Goal: Task Accomplishment & Management: Complete application form

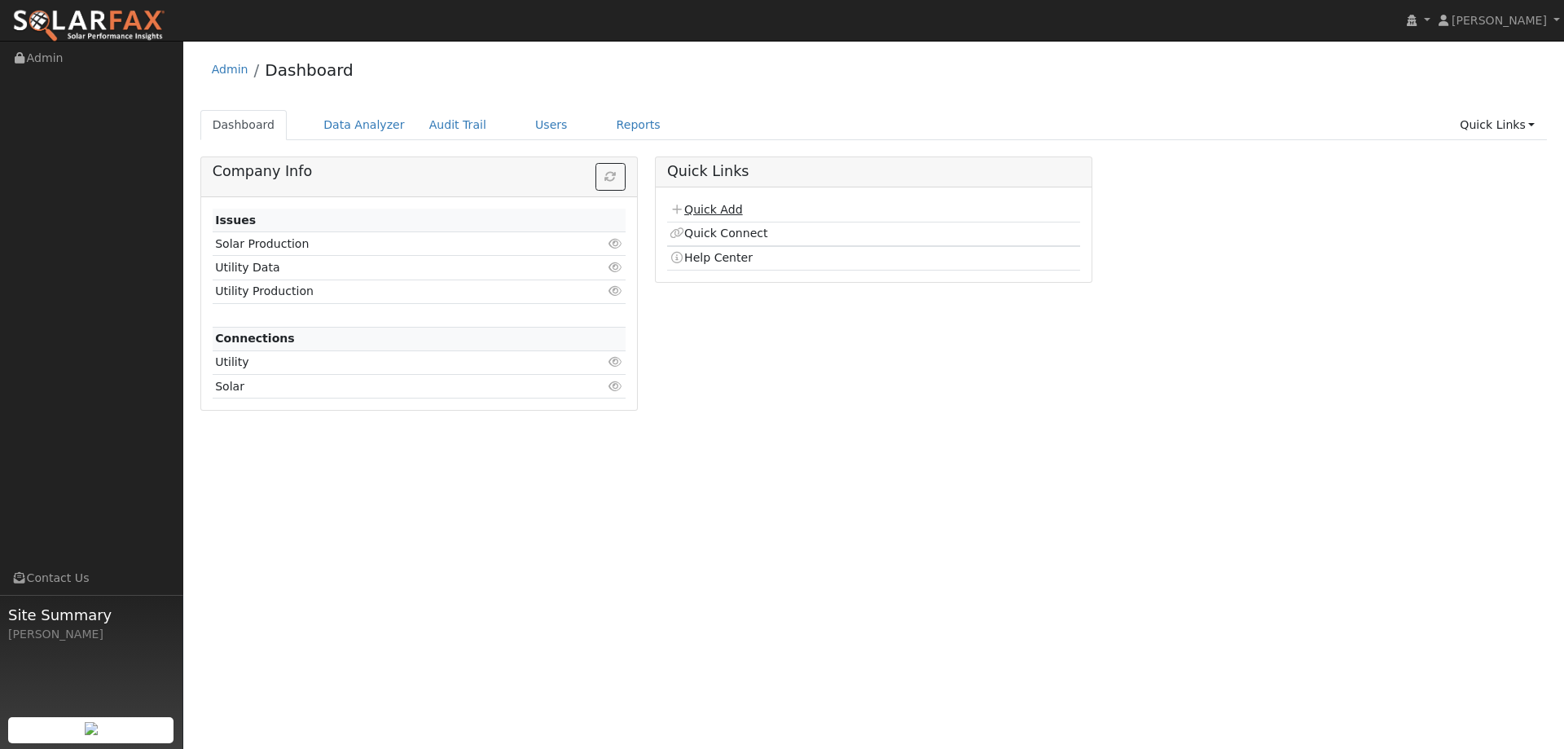
click at [738, 216] on link "Quick Add" at bounding box center [706, 209] width 73 height 13
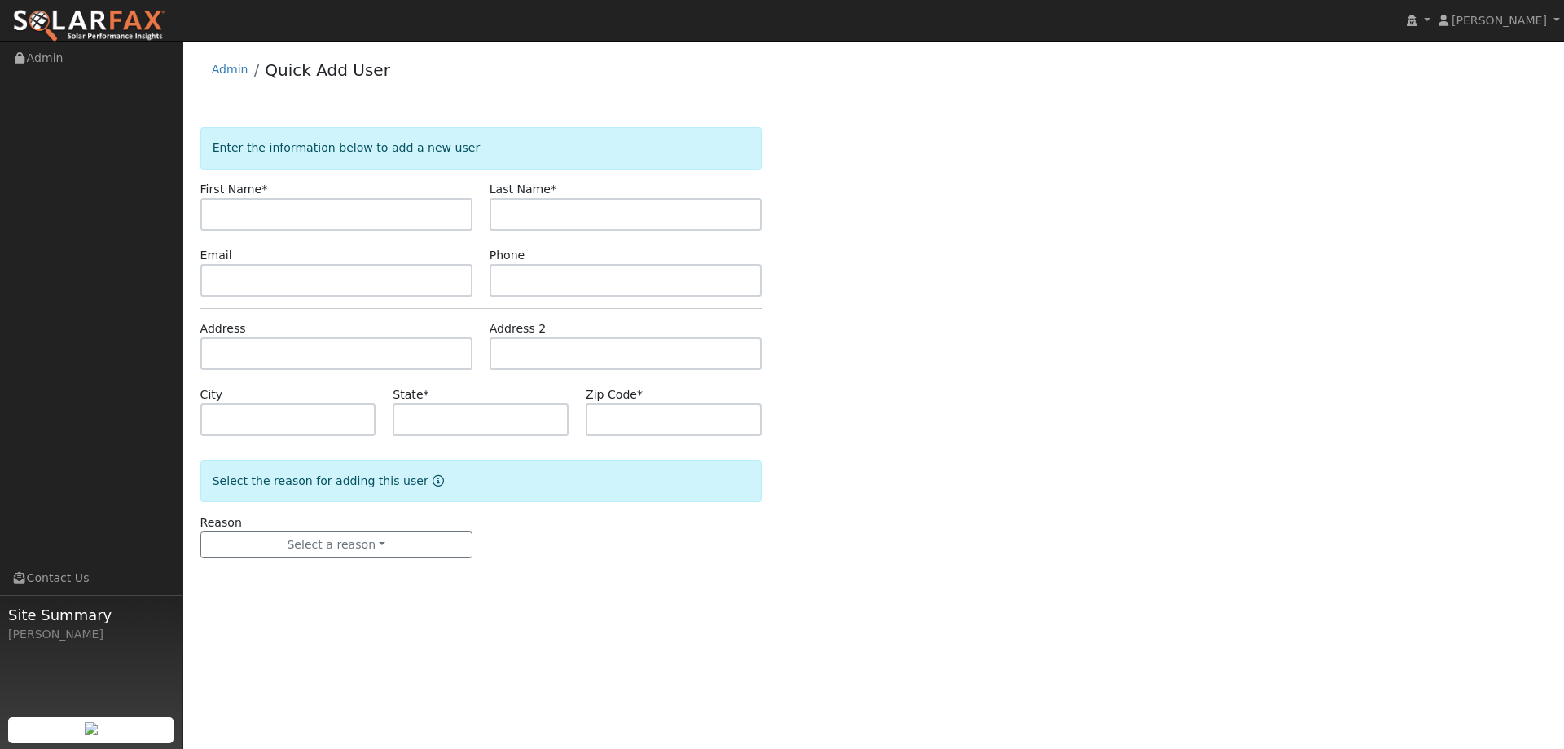
click at [455, 221] on input "text" at bounding box center [336, 214] width 272 height 33
type input "Sue"
click at [612, 214] on input "text" at bounding box center [626, 214] width 272 height 33
type input "Ahliquist"
click at [544, 275] on input "text" at bounding box center [626, 280] width 272 height 33
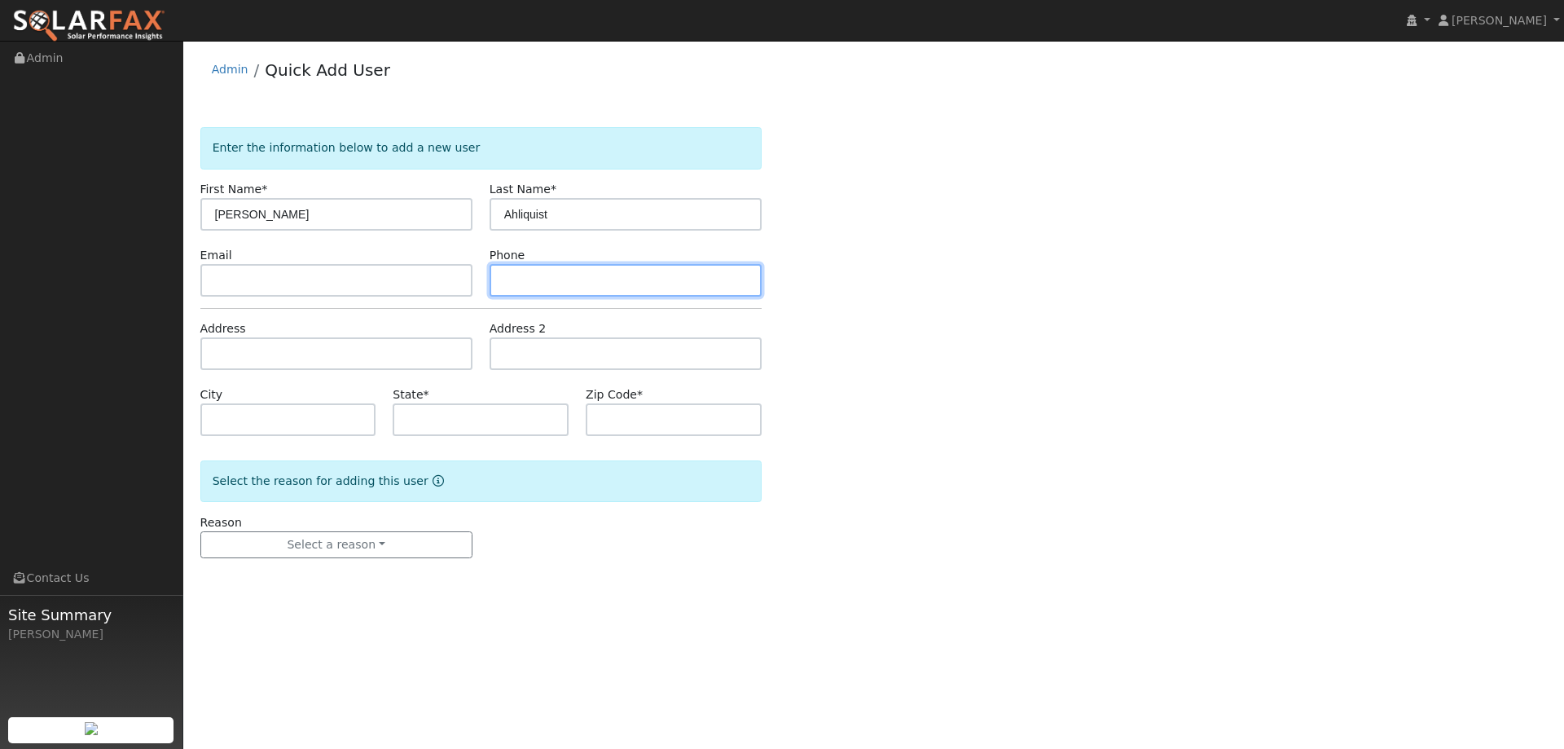
paste input "(530) 663-1379"
type input "(530) 663-1379"
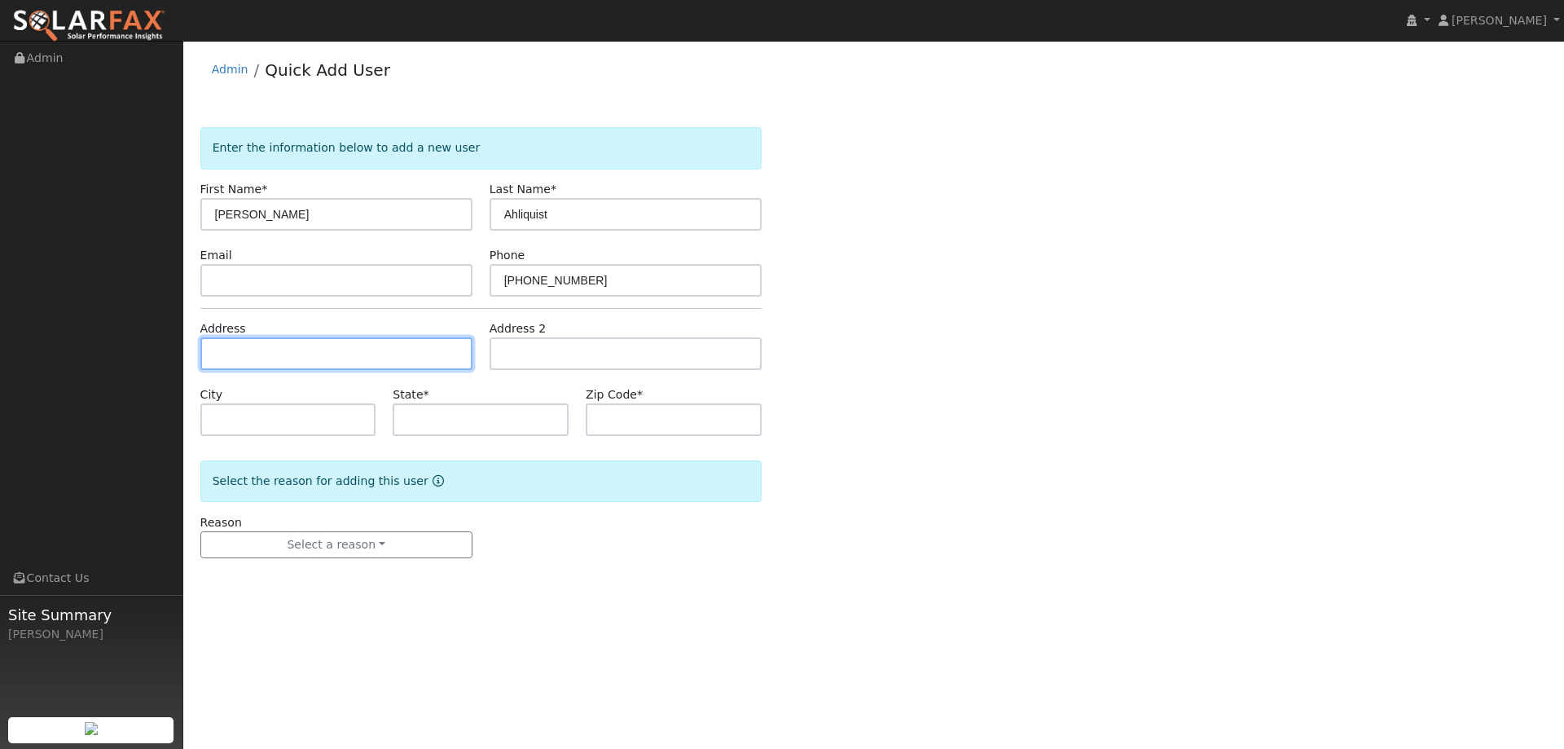
click at [429, 352] on input "text" at bounding box center [336, 353] width 272 height 33
paste input "410 Monte Vista Drive"
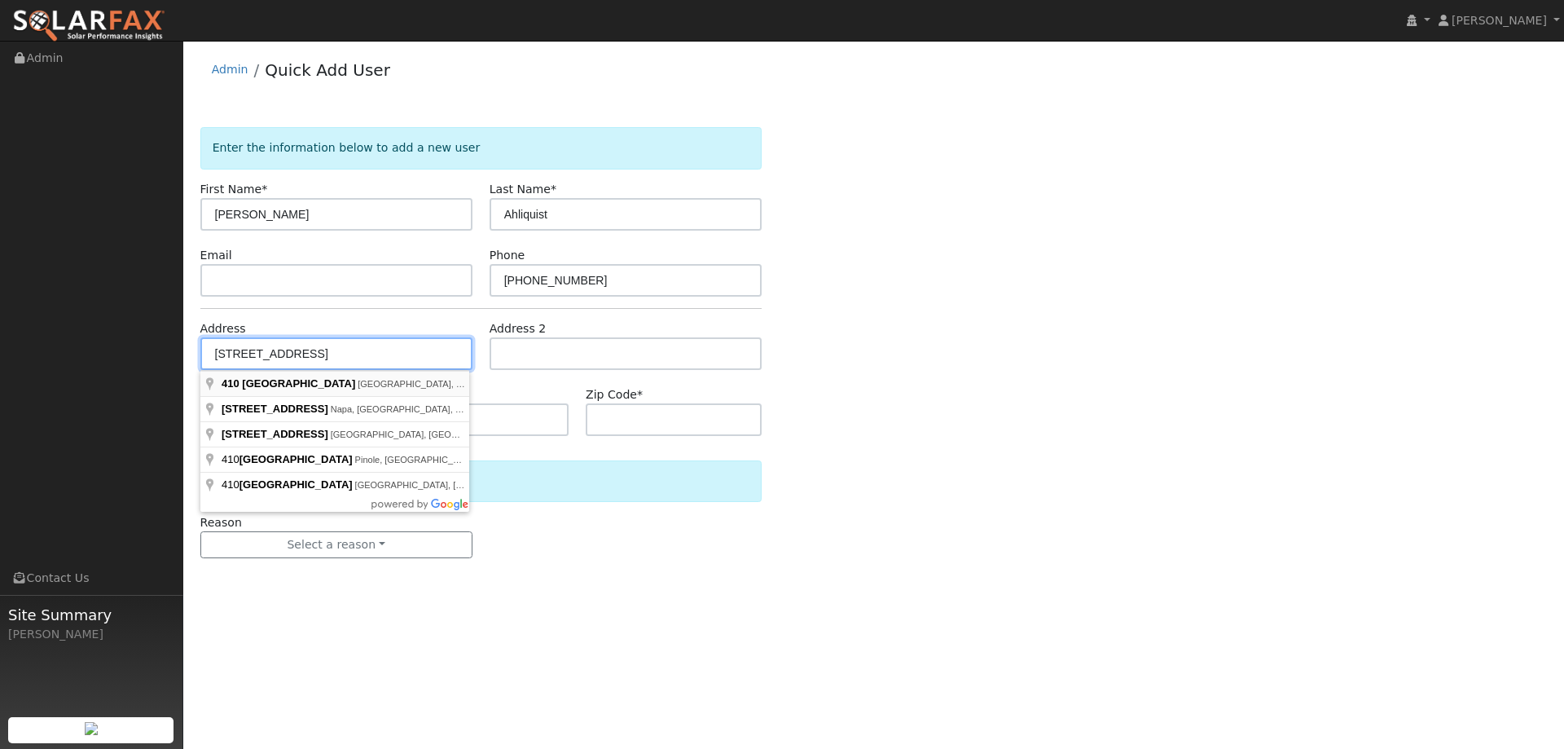
type input "410 Monte Vista Drive"
type input "Woodland"
type input "CA"
type input "95695"
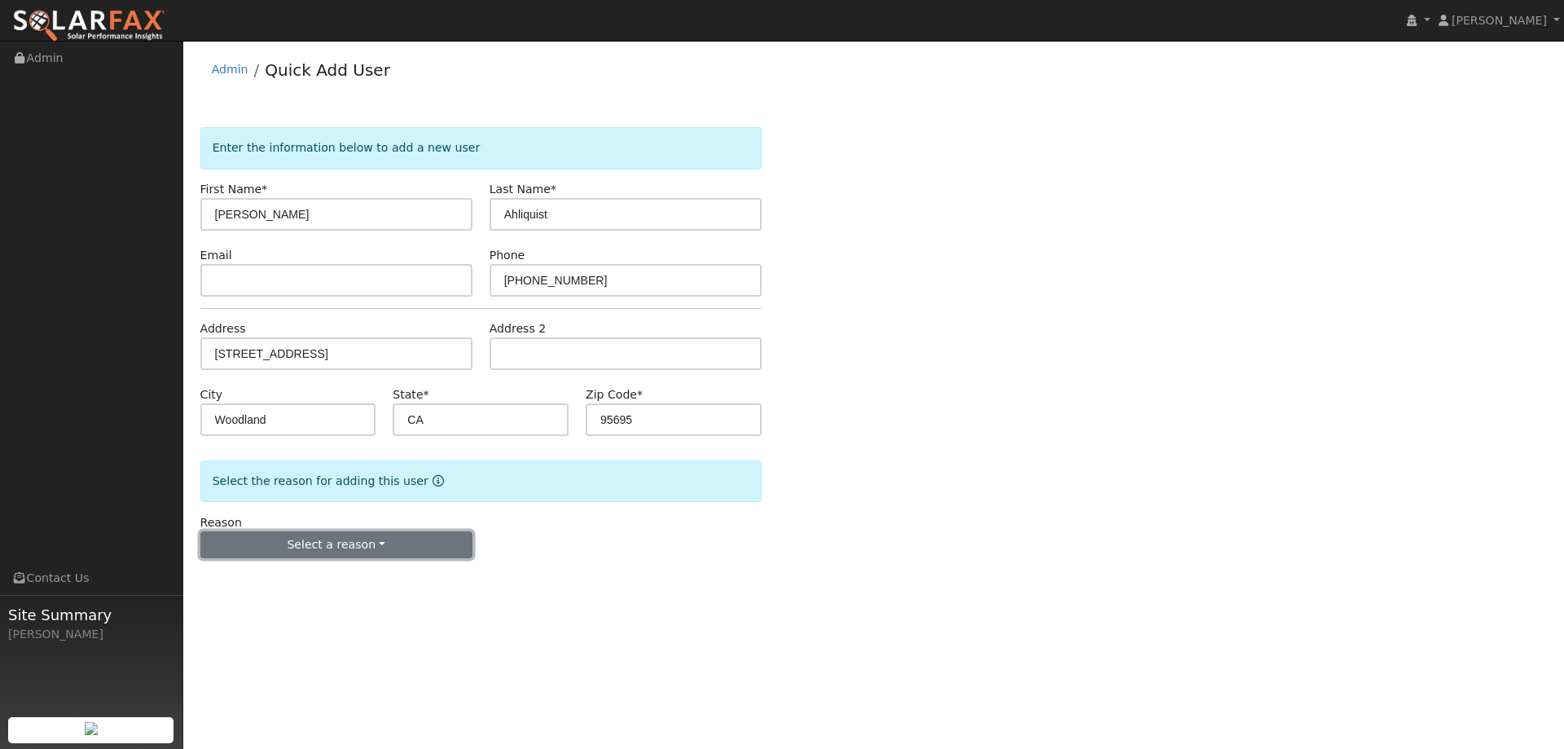
click at [398, 552] on button "Select a reason" at bounding box center [336, 545] width 272 height 28
click at [337, 574] on link "New lead" at bounding box center [291, 578] width 180 height 23
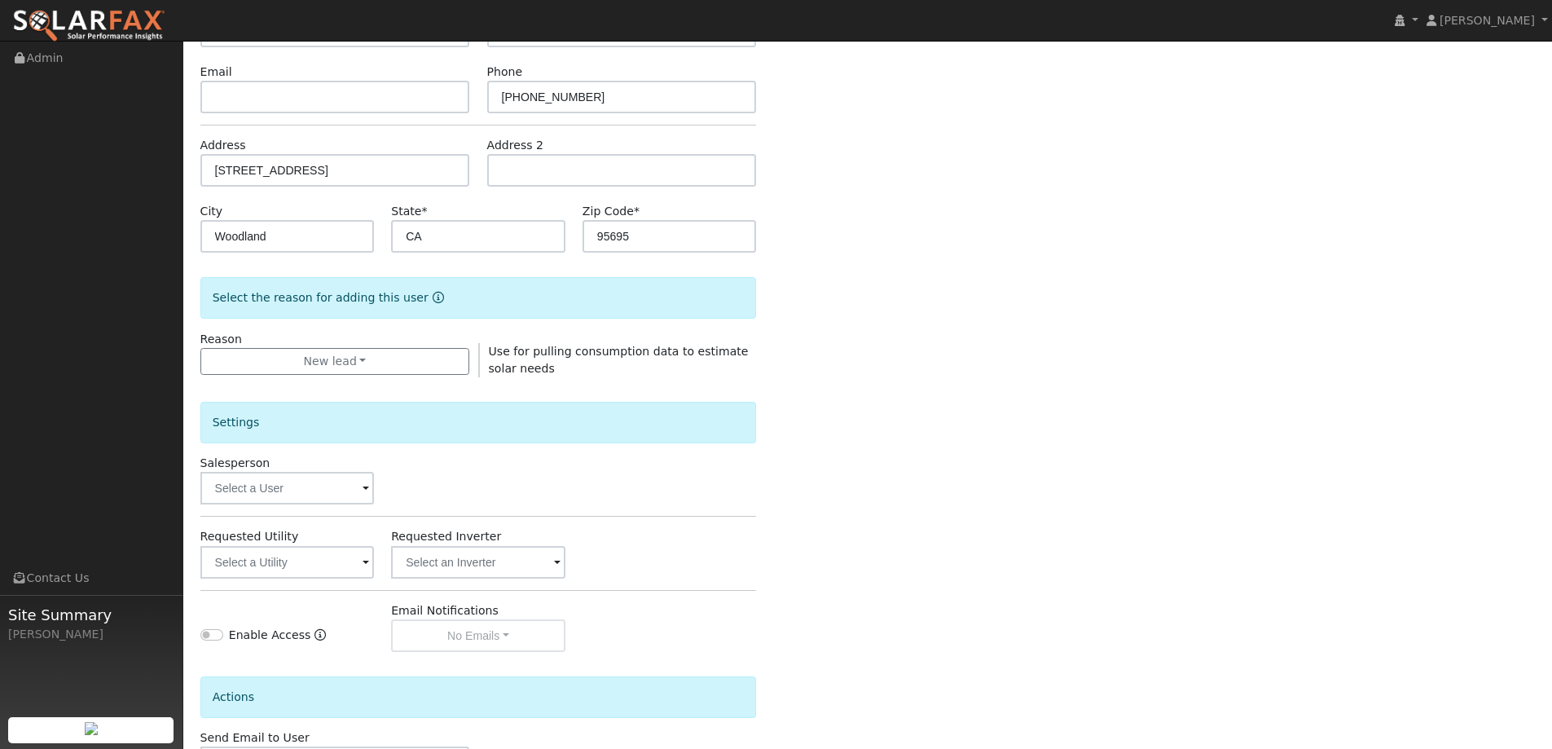
scroll to position [306, 0]
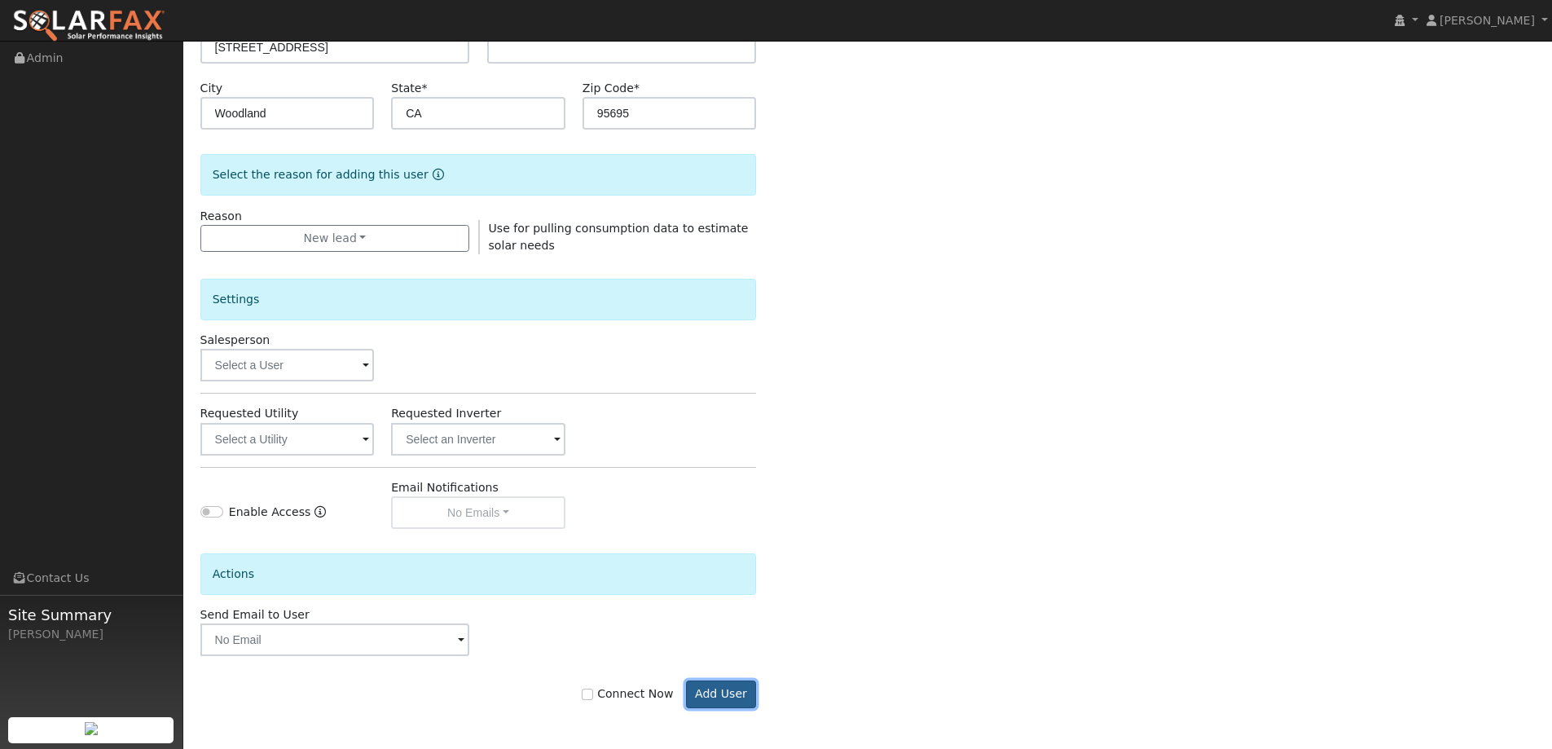
click at [733, 684] on button "Add User" at bounding box center [721, 694] width 71 height 28
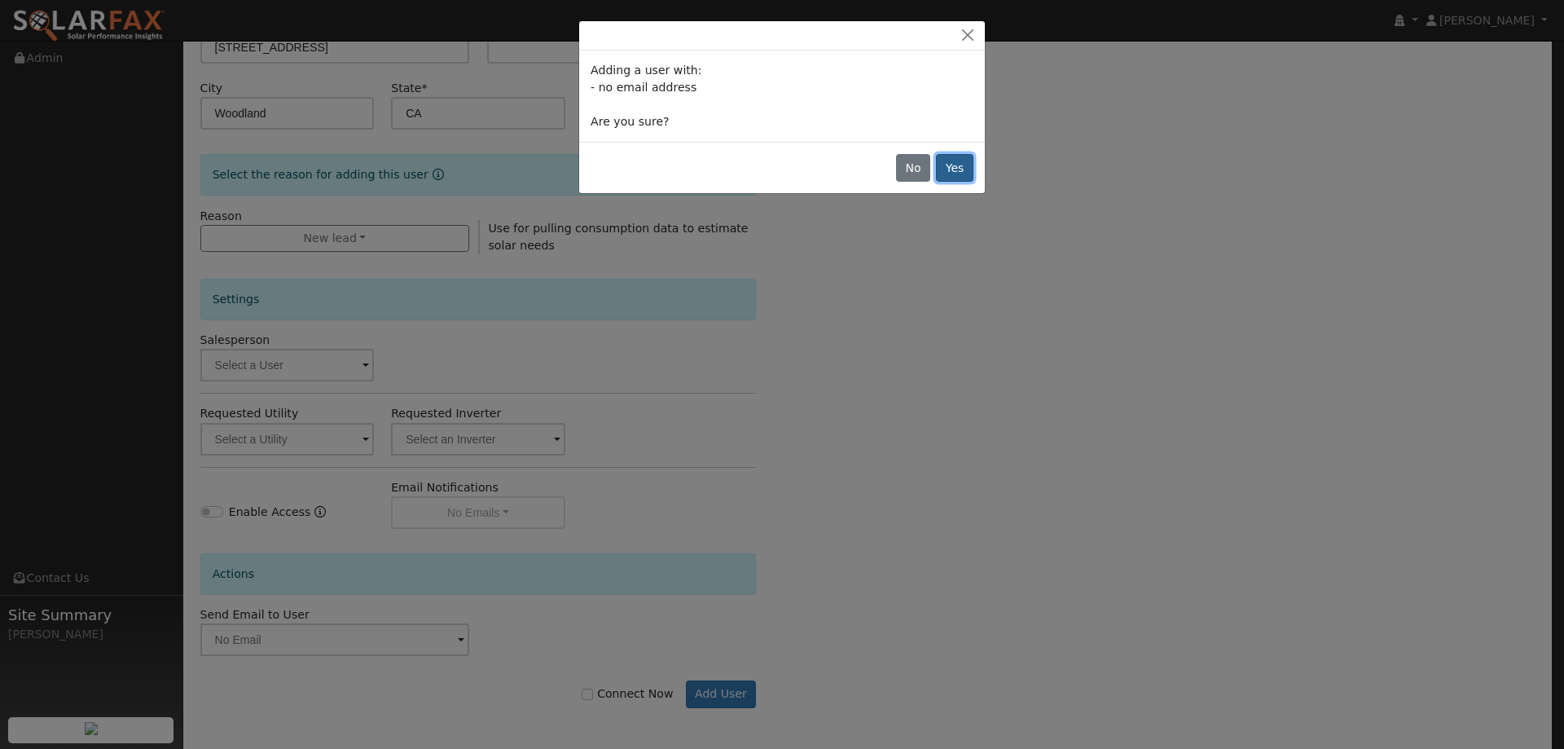
click at [954, 167] on button "Yes" at bounding box center [954, 168] width 37 height 28
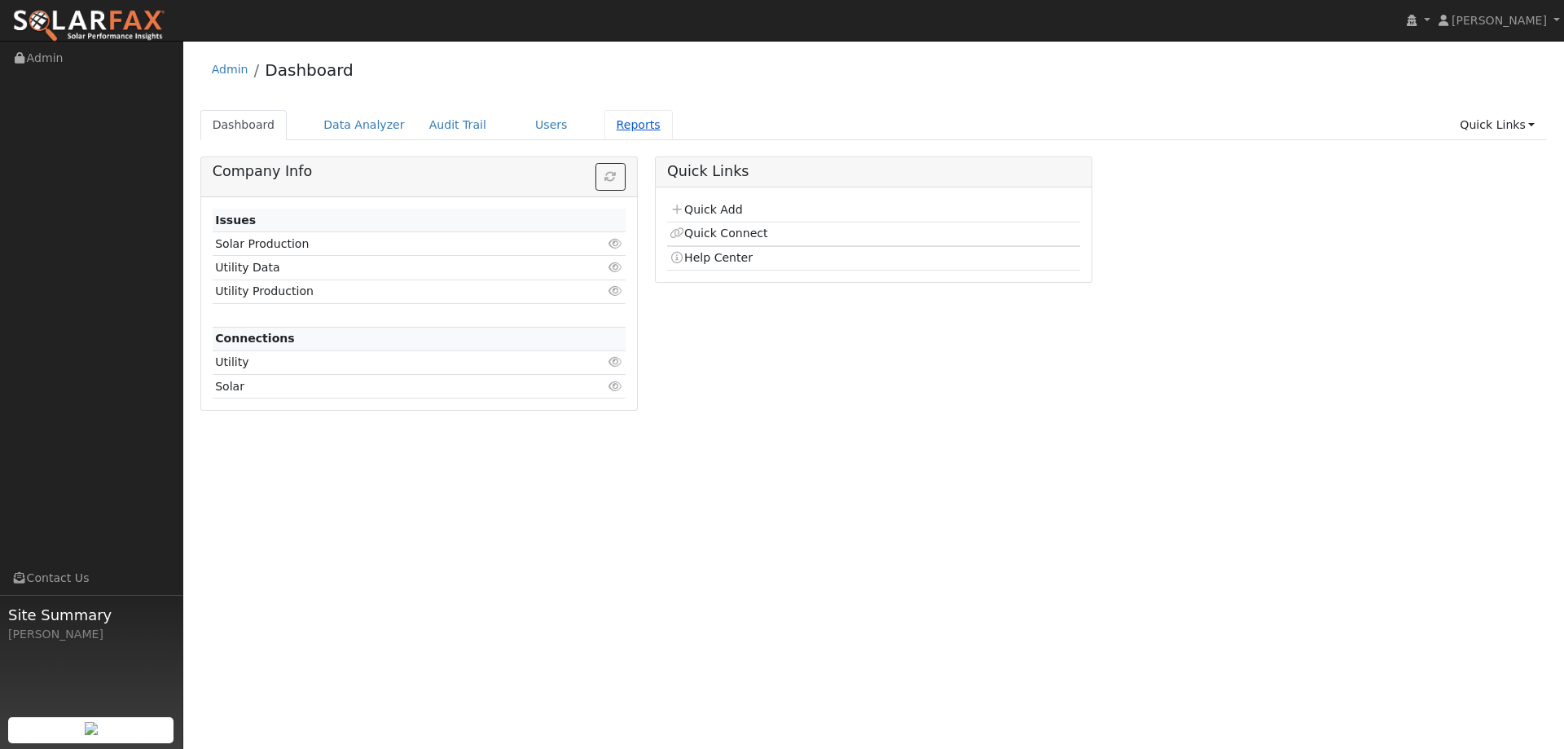
click at [605, 122] on link "Reports" at bounding box center [639, 125] width 68 height 30
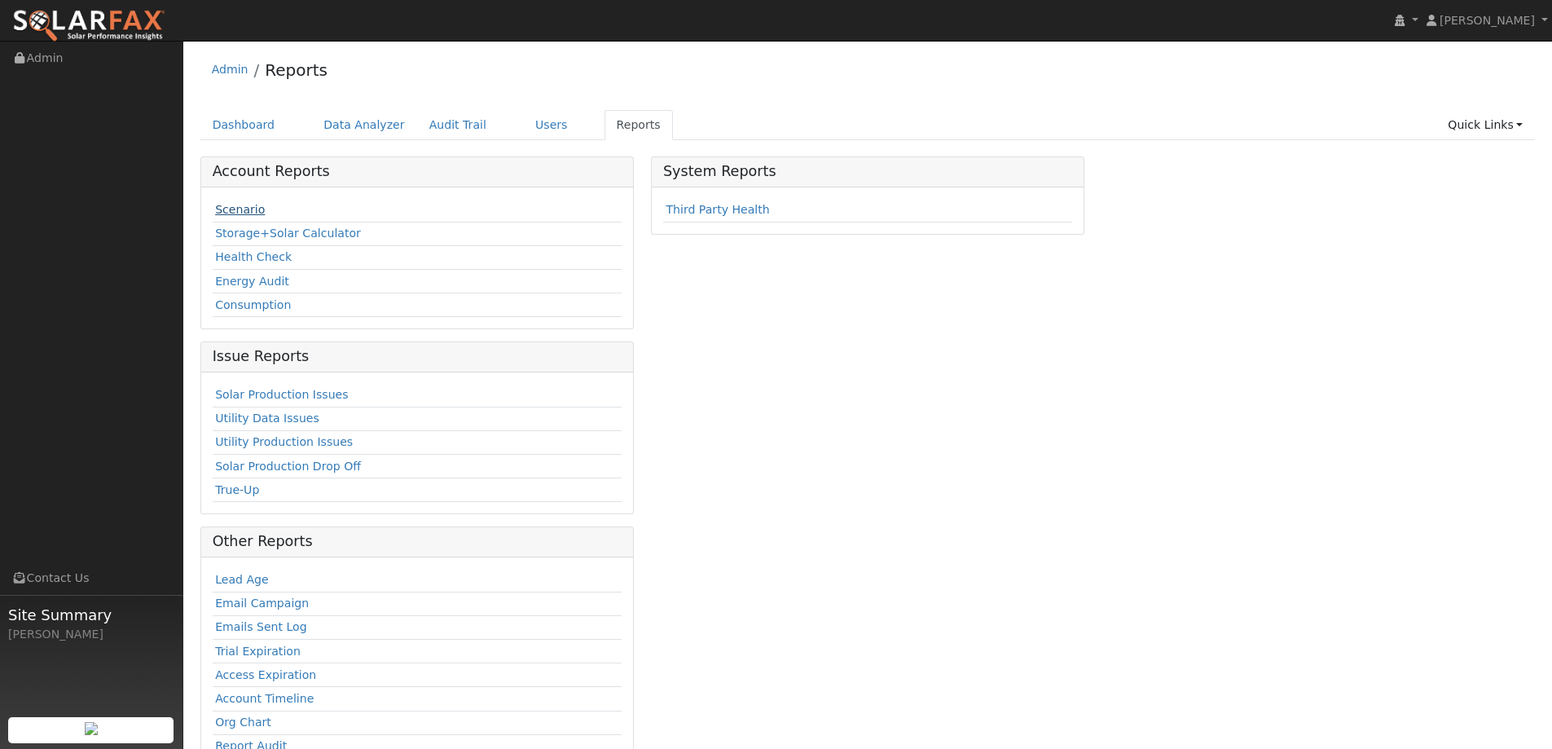
click at [244, 213] on link "Scenario" at bounding box center [240, 209] width 50 height 13
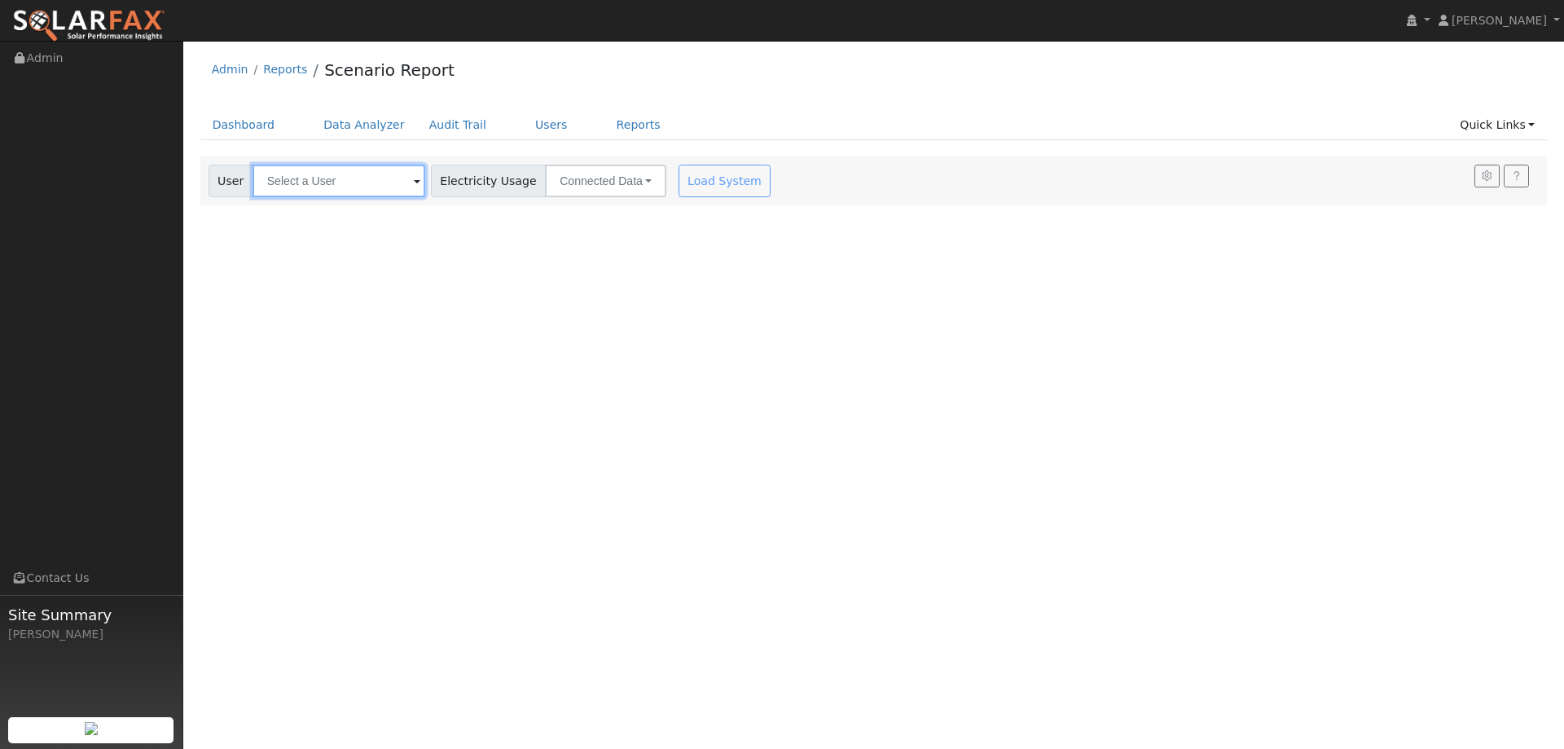
click at [309, 186] on input "text" at bounding box center [339, 181] width 173 height 33
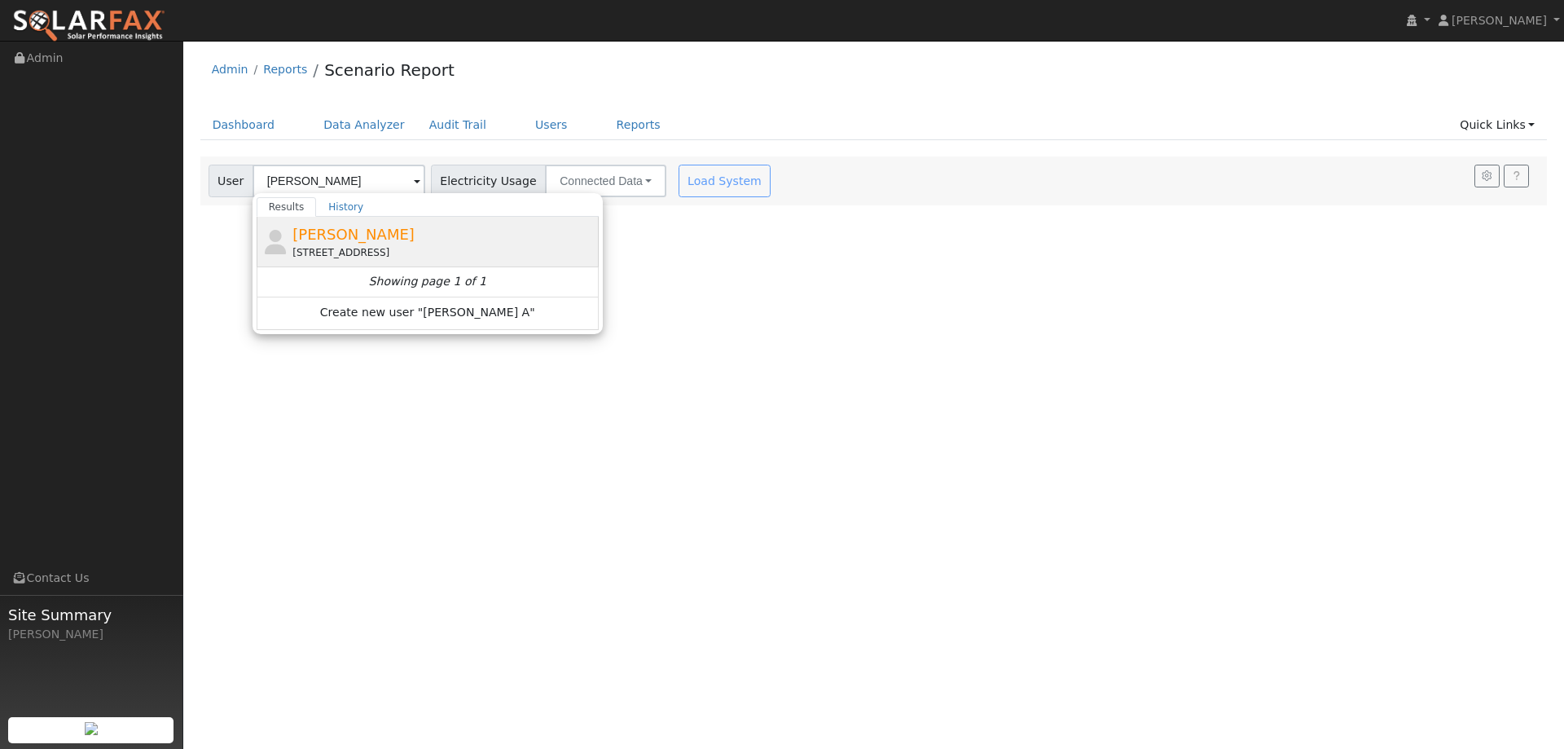
click at [361, 238] on span "[PERSON_NAME]" at bounding box center [354, 234] width 122 height 17
type input "[PERSON_NAME]"
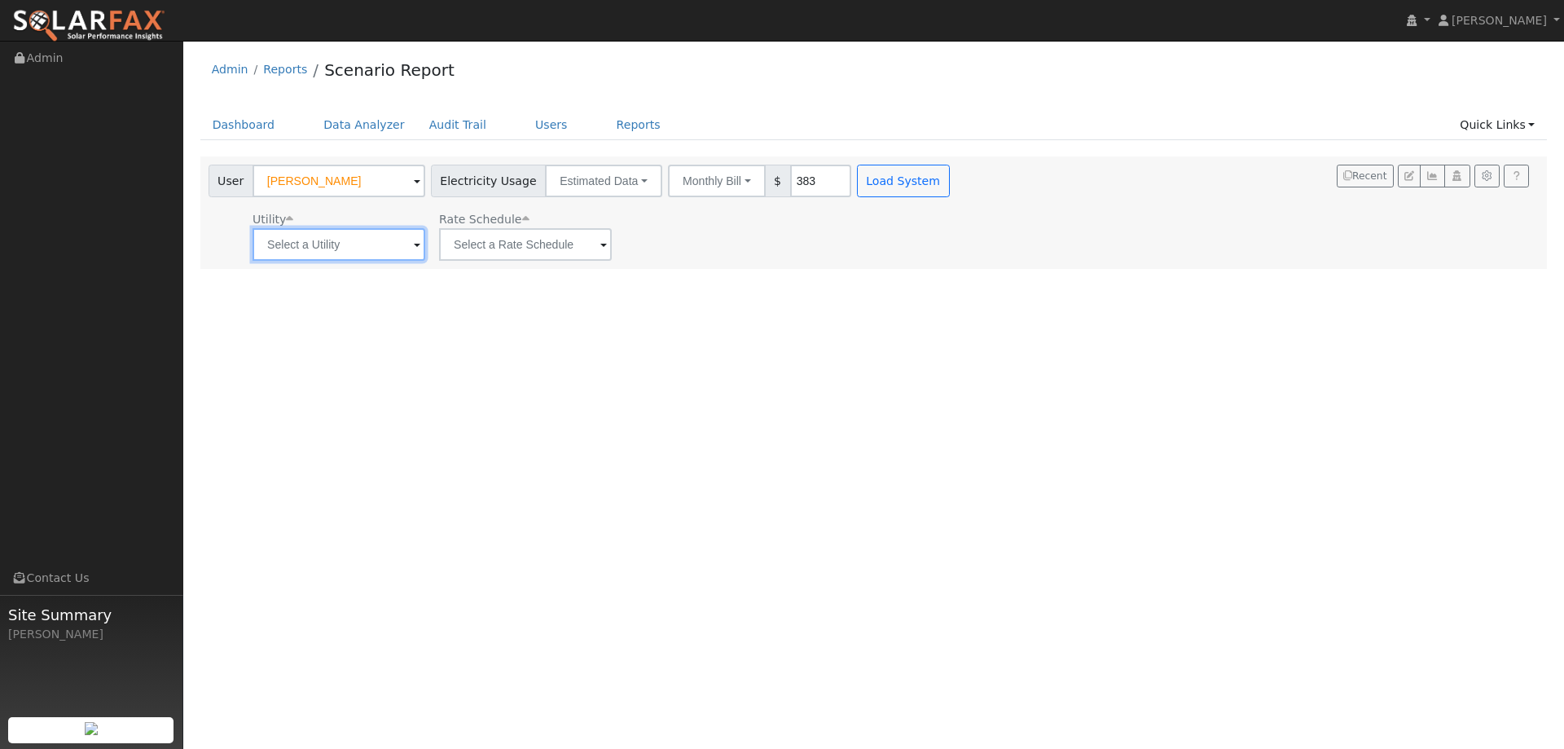
click at [361, 238] on input "text" at bounding box center [339, 244] width 173 height 33
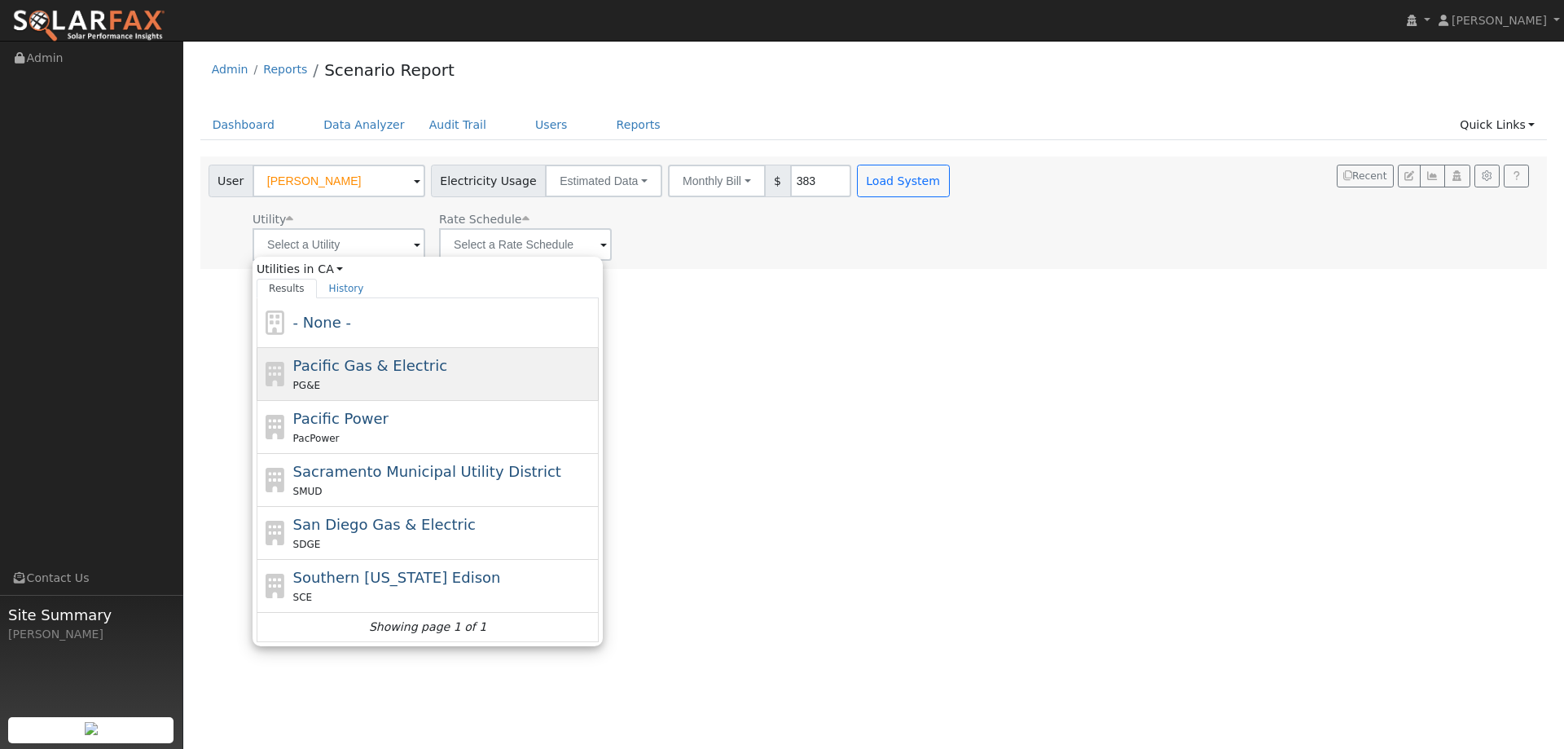
click at [366, 357] on span "Pacific Gas & Electric" at bounding box center [370, 365] width 154 height 17
type input "Pacific Gas & Electric"
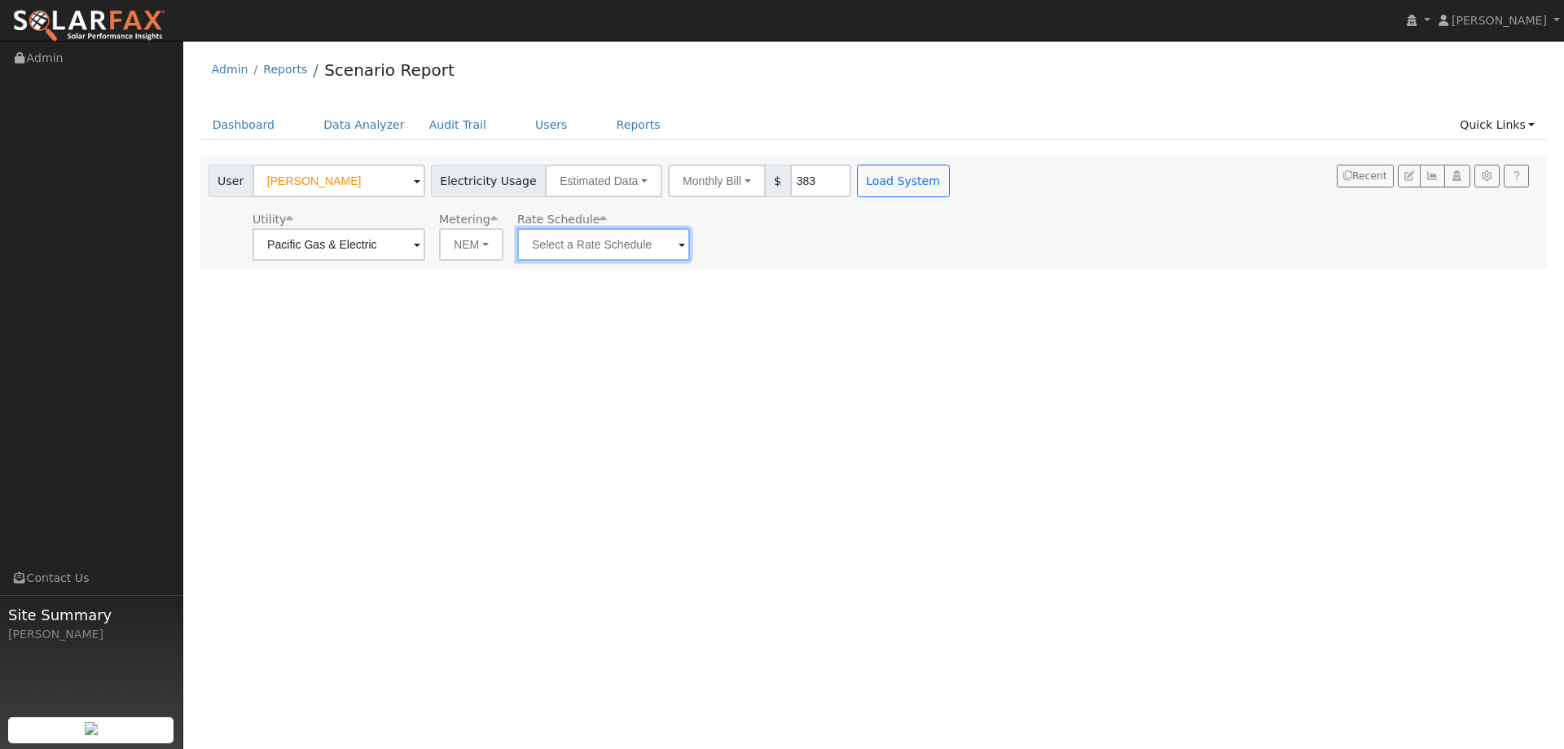
click at [565, 249] on input "text" at bounding box center [603, 244] width 173 height 33
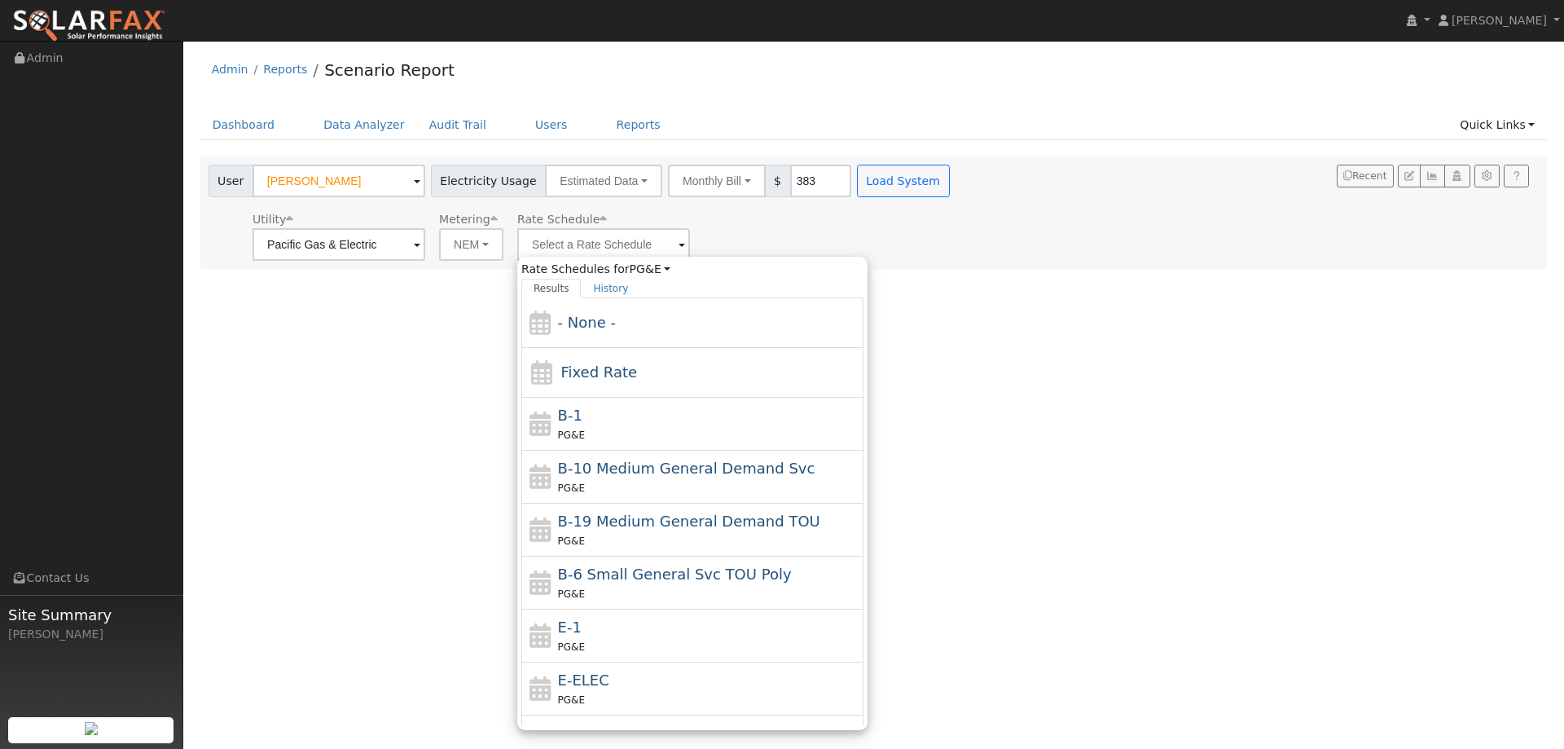
drag, startPoint x: 561, startPoint y: 638, endPoint x: 648, endPoint y: 499, distance: 164.4
click at [561, 637] on div "E-1 PG&E" at bounding box center [709, 635] width 302 height 39
type input "E-1"
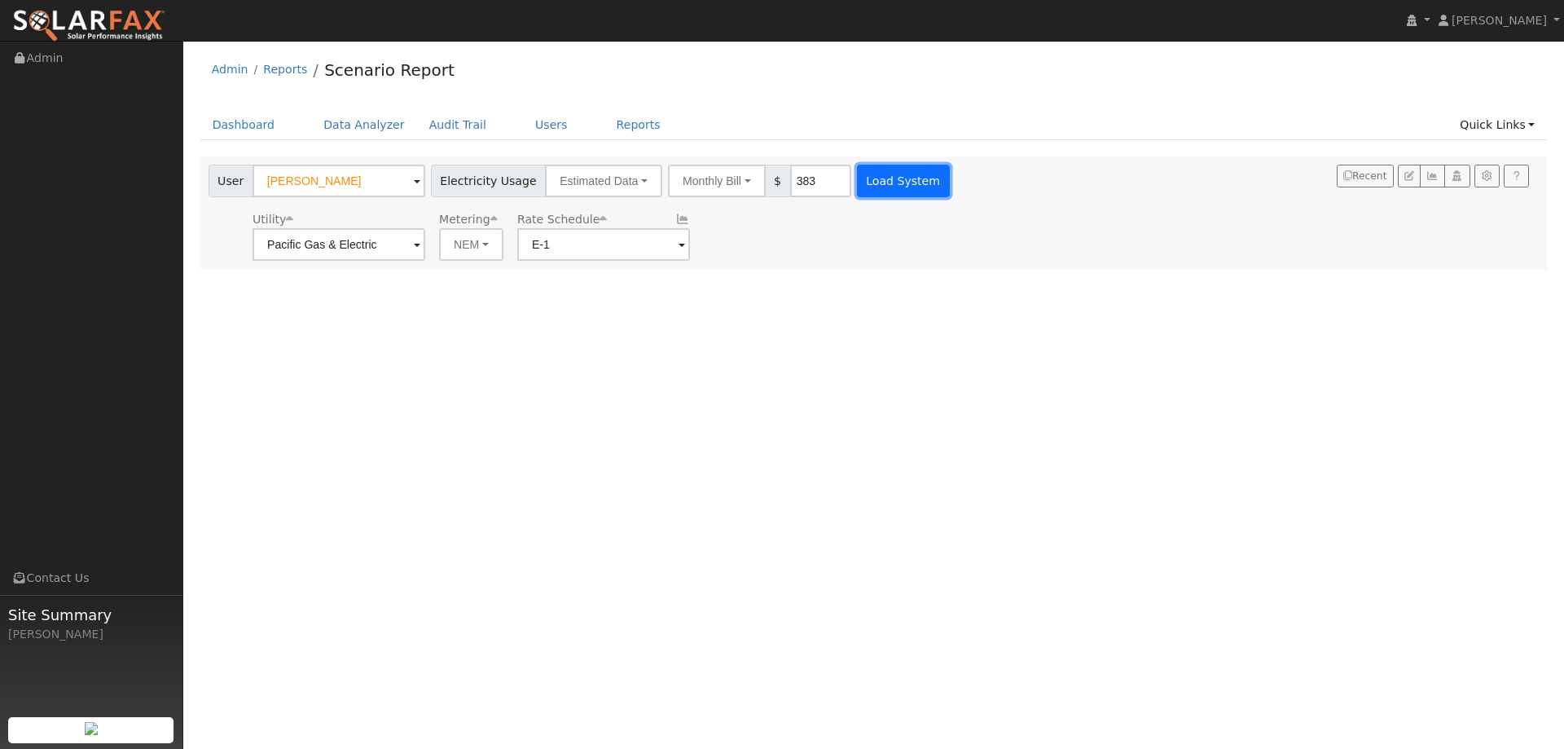
click at [891, 189] on button "Load System" at bounding box center [903, 181] width 93 height 33
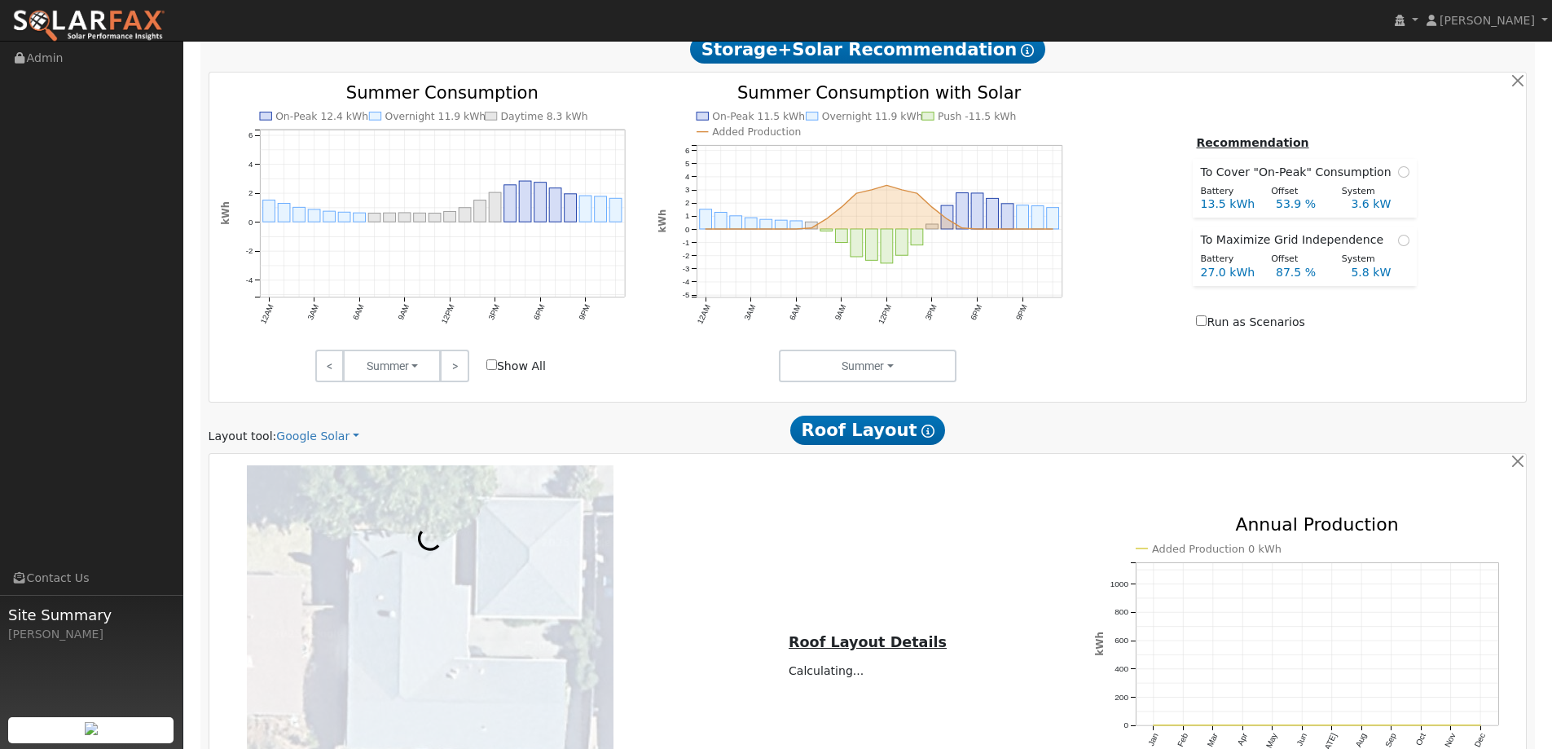
scroll to position [815, 0]
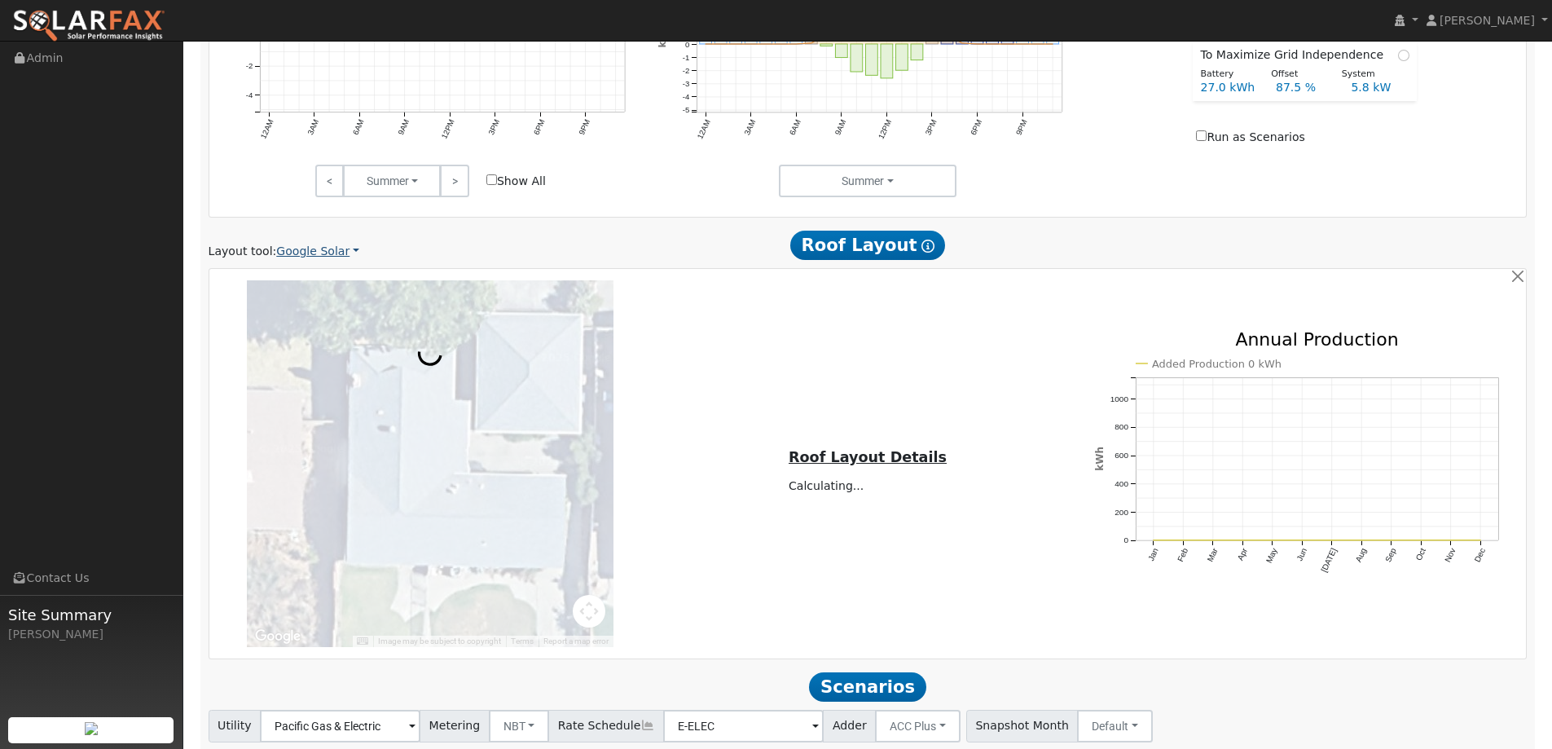
click at [324, 253] on link "Google Solar" at bounding box center [317, 251] width 83 height 17
click at [327, 336] on link "Aurora" at bounding box center [328, 326] width 113 height 23
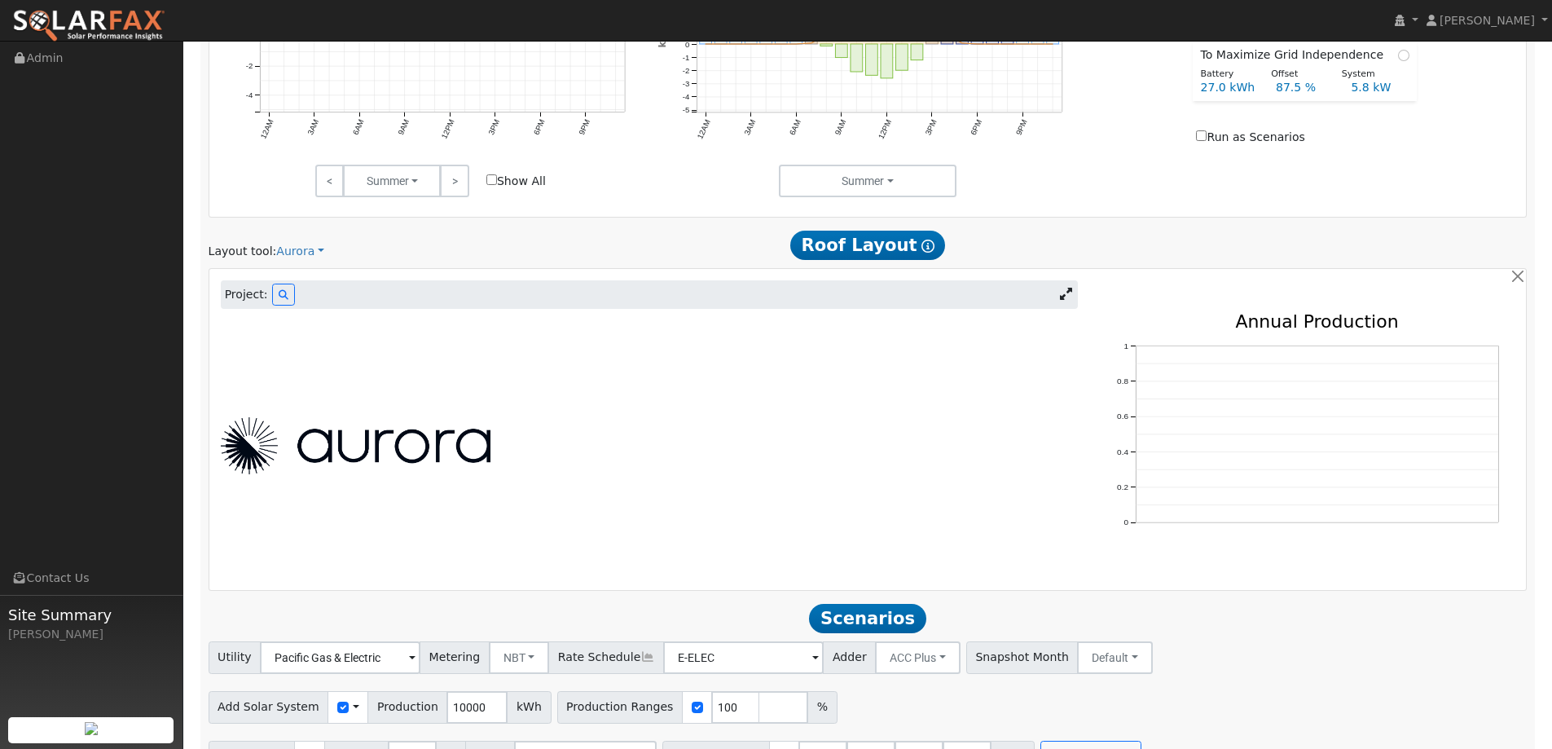
scroll to position [609, 0]
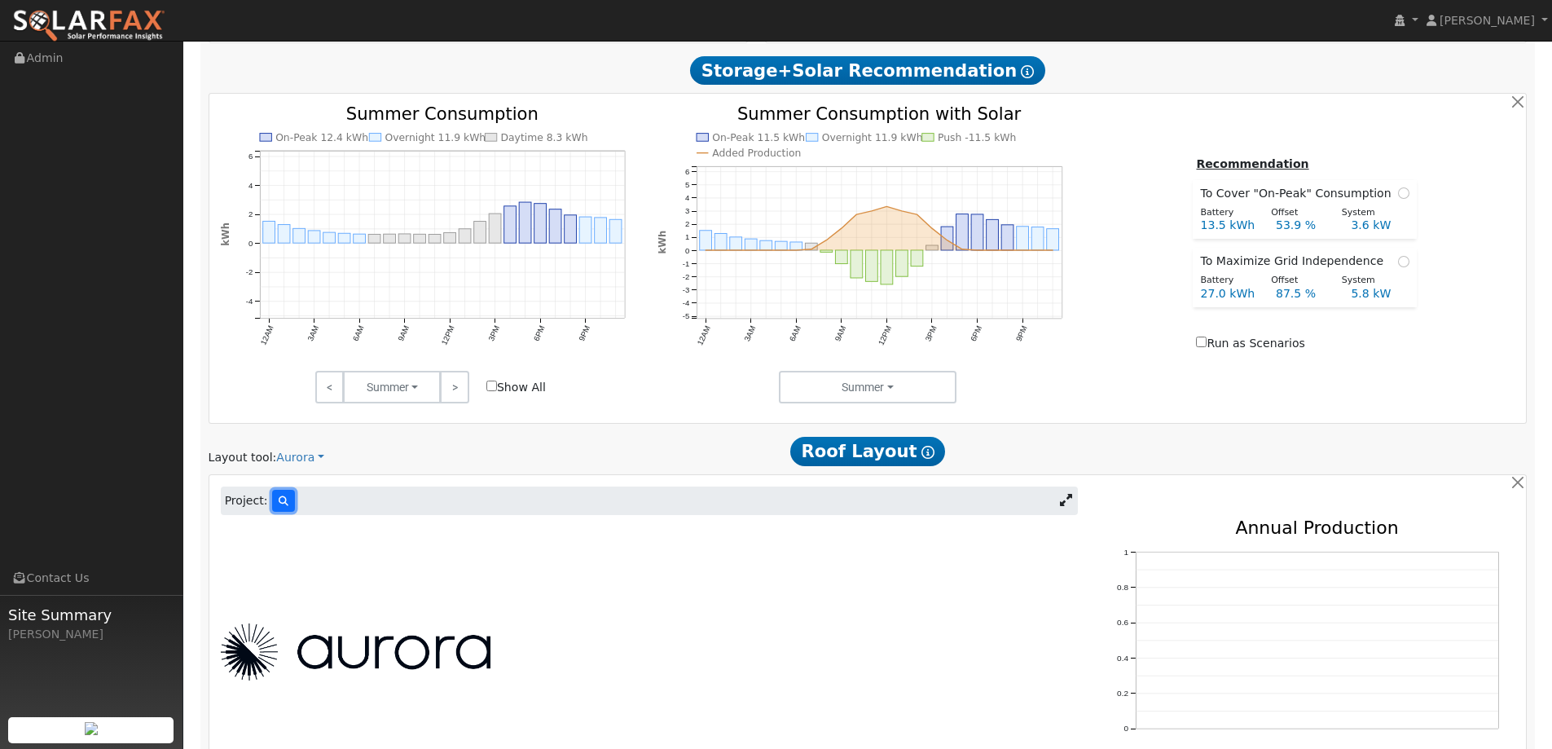
click at [272, 498] on button at bounding box center [283, 501] width 23 height 22
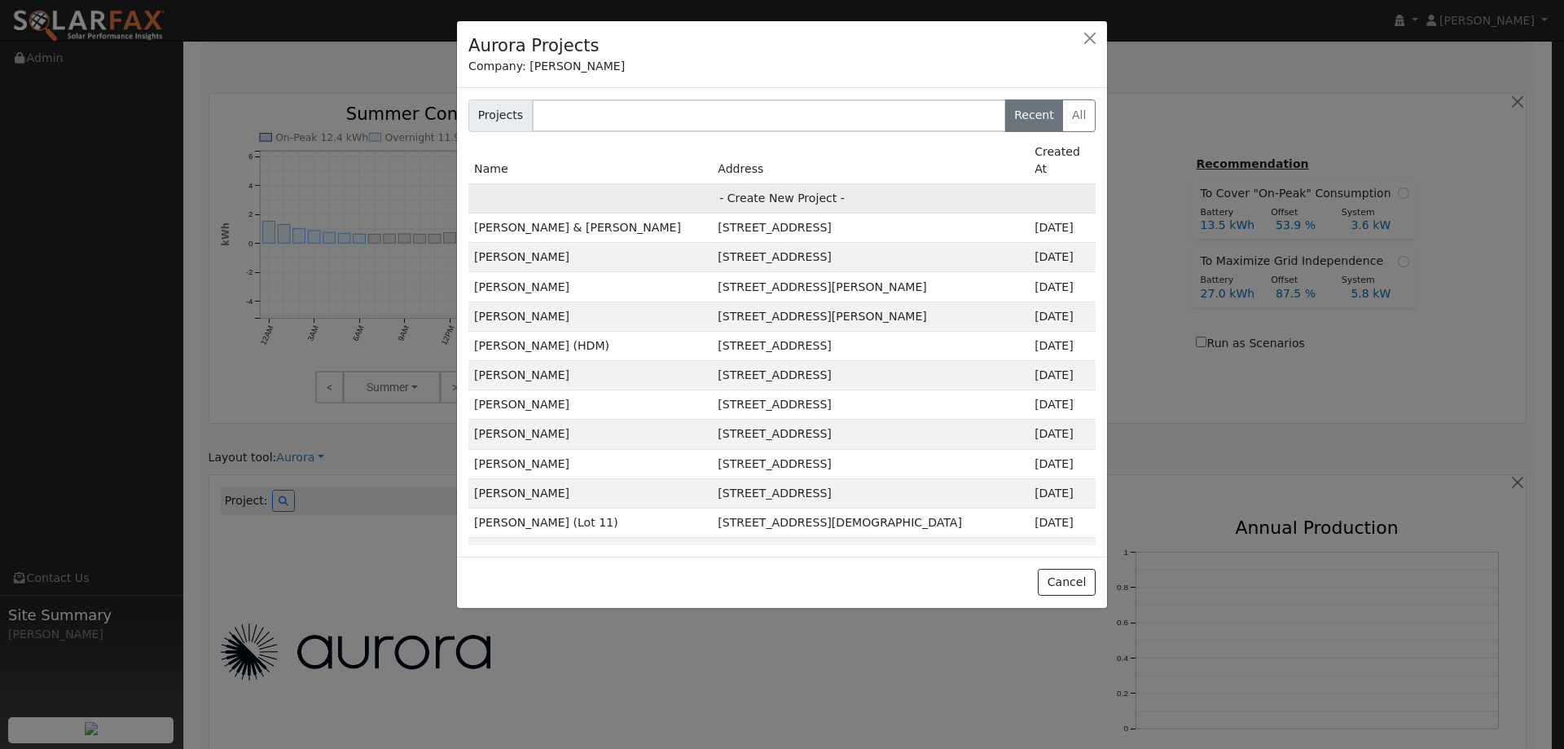
click at [790, 187] on td "- Create New Project -" at bounding box center [782, 197] width 627 height 29
type input "Sue Ahliquist"
type input "410 Monte Vista Drive"
type input "Woodland"
type input "CA"
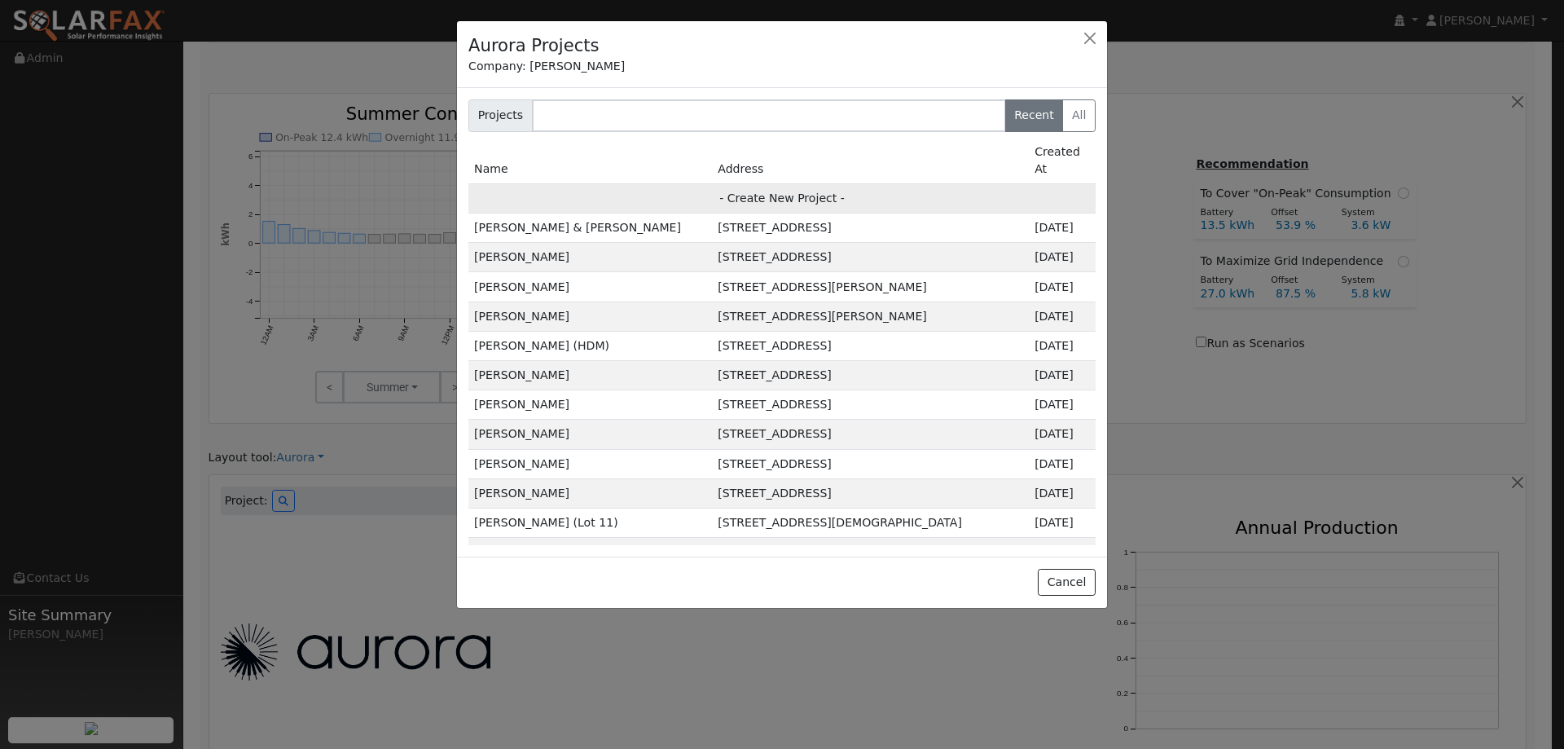
type input "95695"
type input "Design"
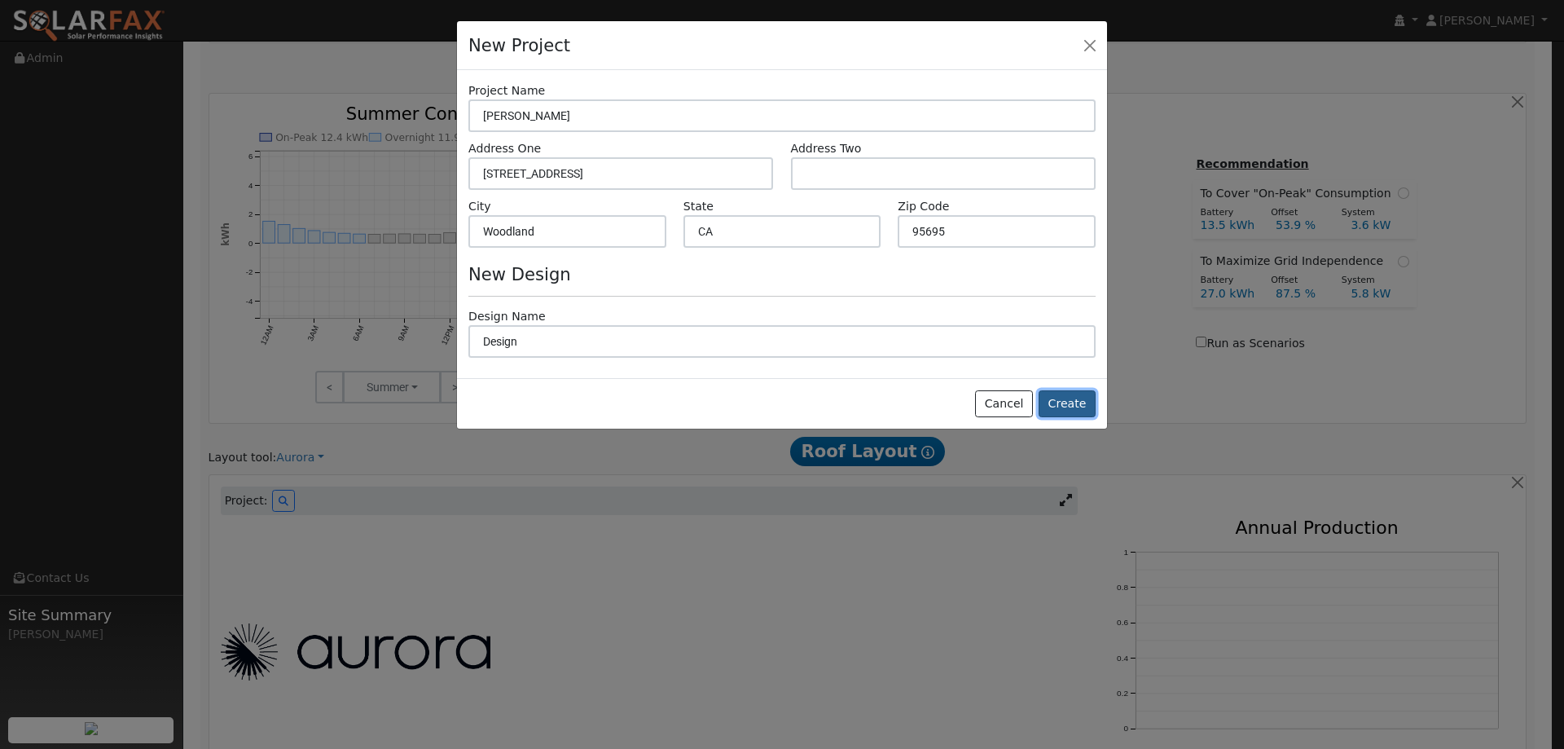
click at [1058, 405] on button "Create" at bounding box center [1067, 404] width 57 height 28
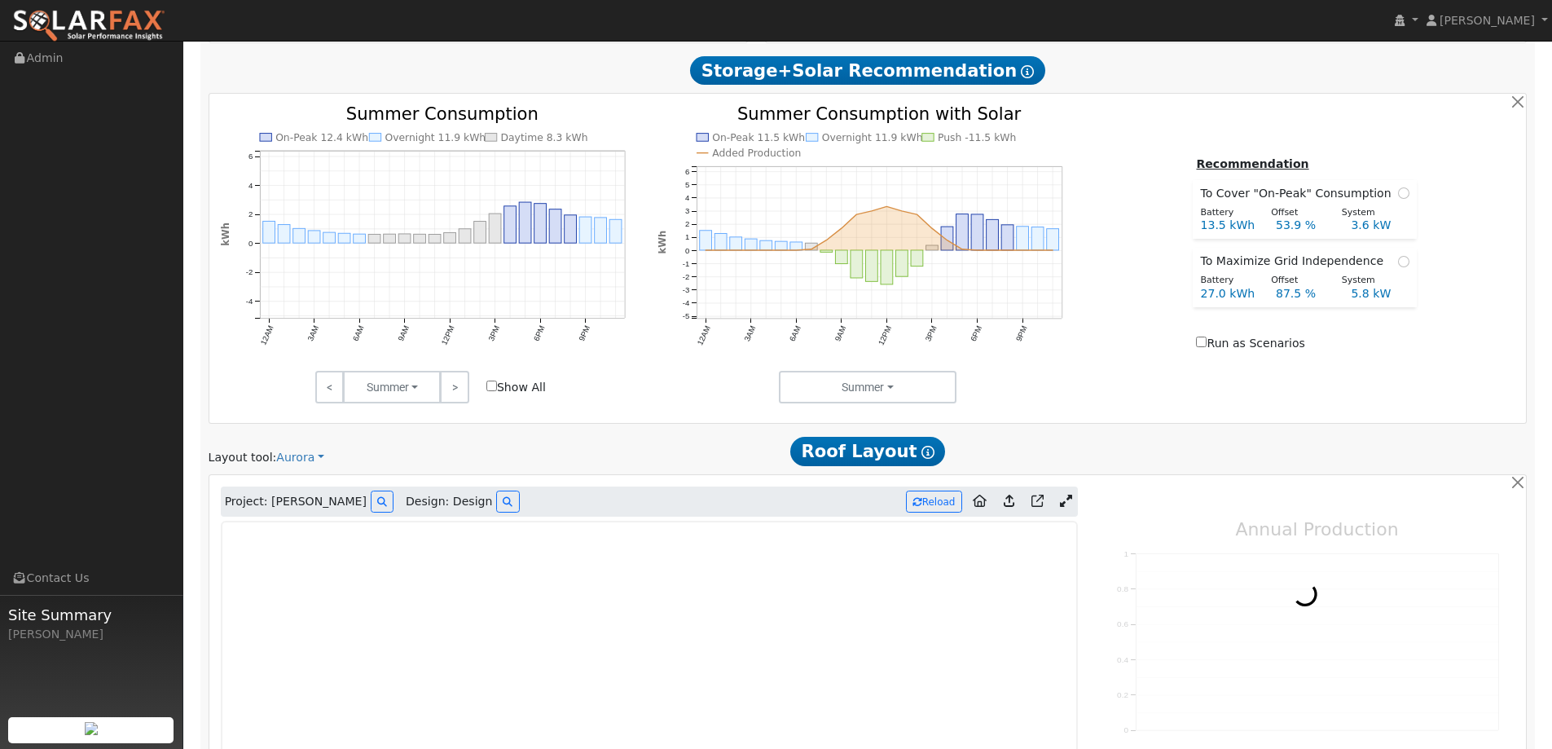
type input "0"
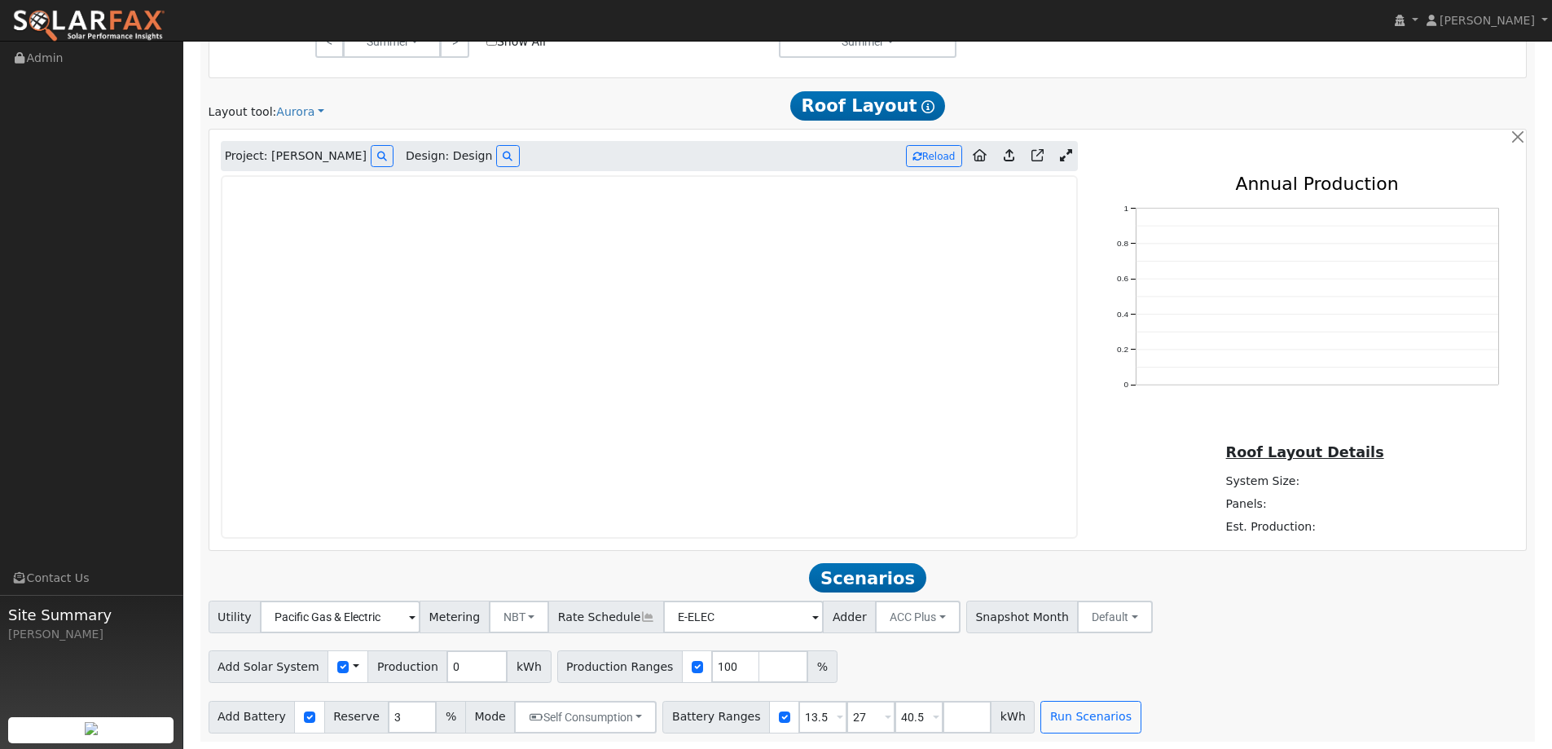
scroll to position [956, 0]
click at [129, 7] on link at bounding box center [89, 20] width 178 height 41
